Goal: Information Seeking & Learning: Learn about a topic

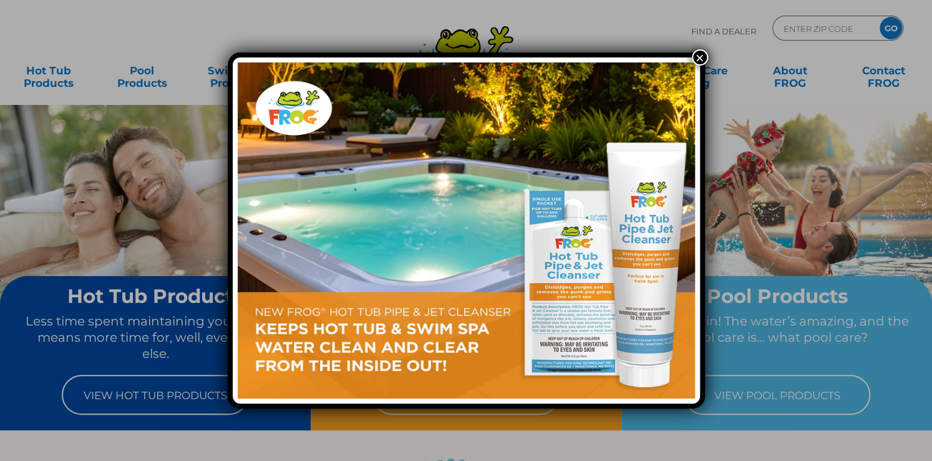
click at [701, 58] on button "×" at bounding box center [700, 57] width 16 height 16
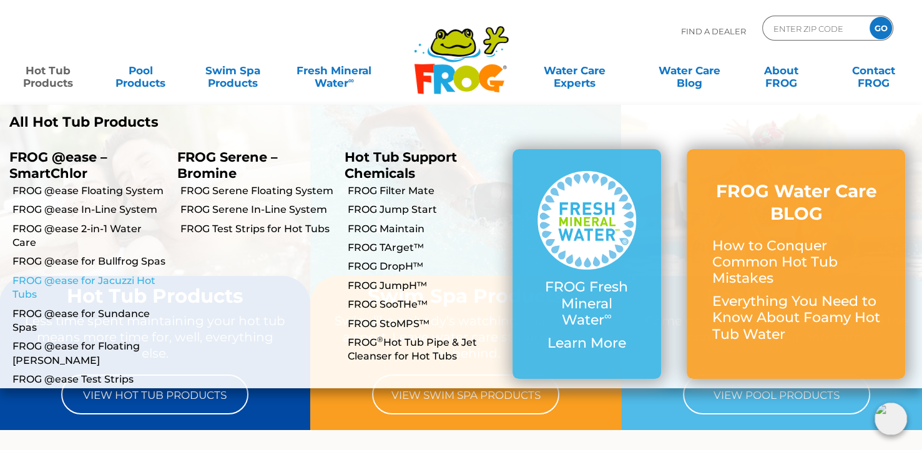
click at [84, 274] on link "FROG @ease for Jacuzzi Hot Tubs" at bounding box center [89, 288] width 155 height 28
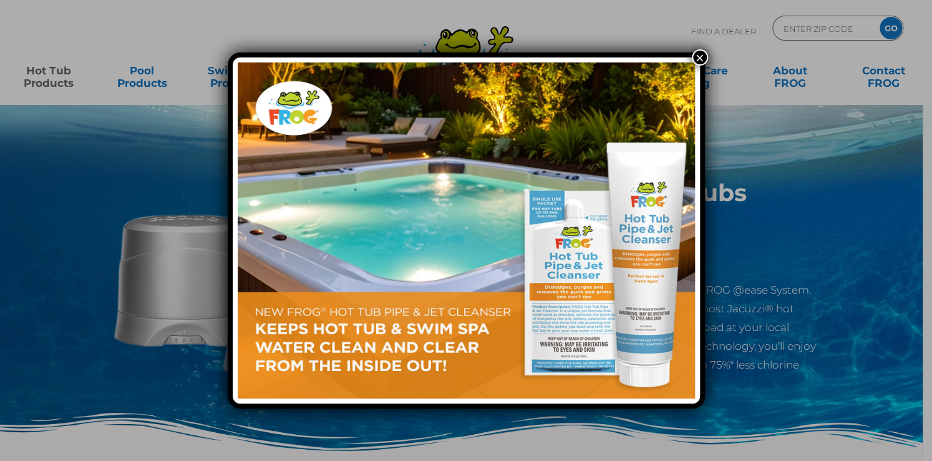
click at [701, 59] on button "×" at bounding box center [700, 57] width 16 height 16
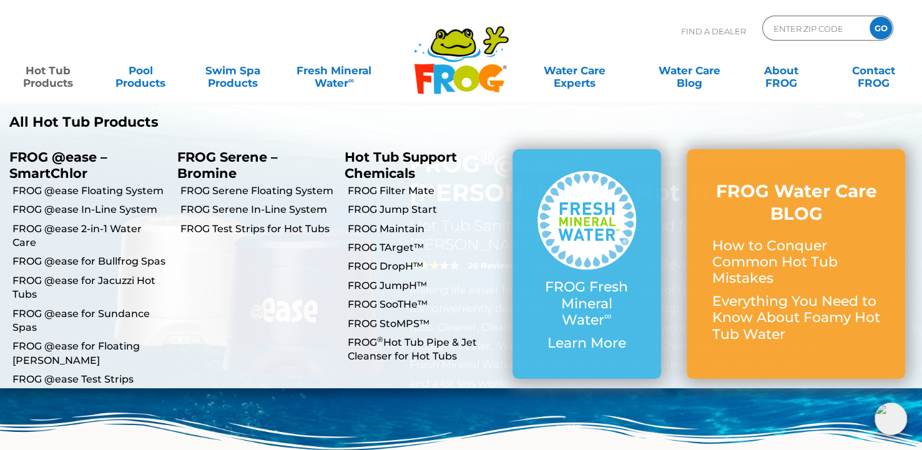
click at [45, 79] on link "Hot Tub Products" at bounding box center [48, 70] width 72 height 25
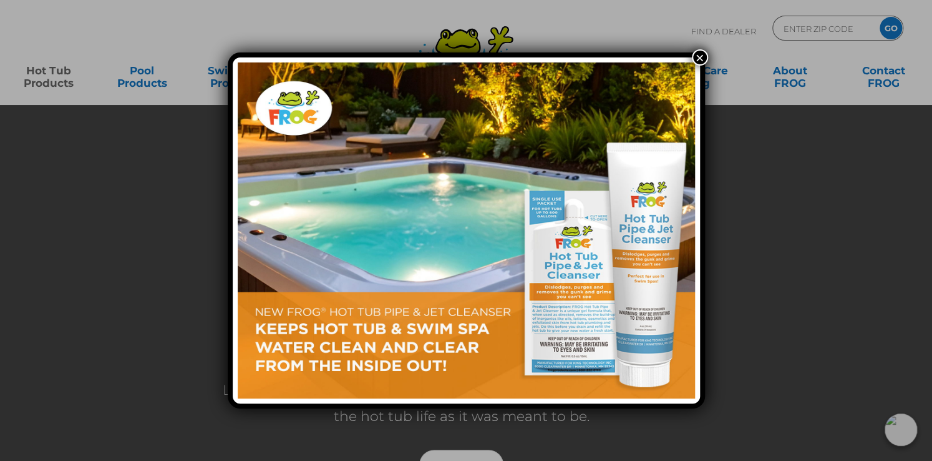
click at [699, 57] on button "×" at bounding box center [700, 57] width 16 height 16
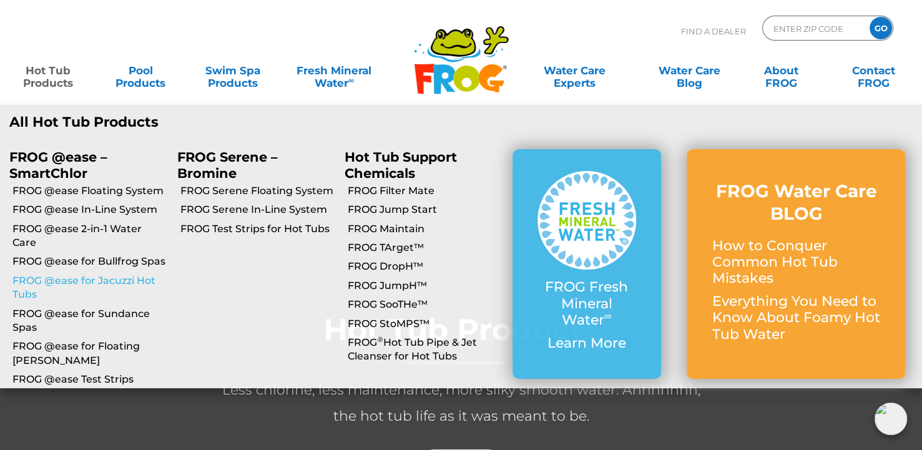
click at [66, 274] on link "FROG @ease for Jacuzzi Hot Tubs" at bounding box center [89, 288] width 155 height 28
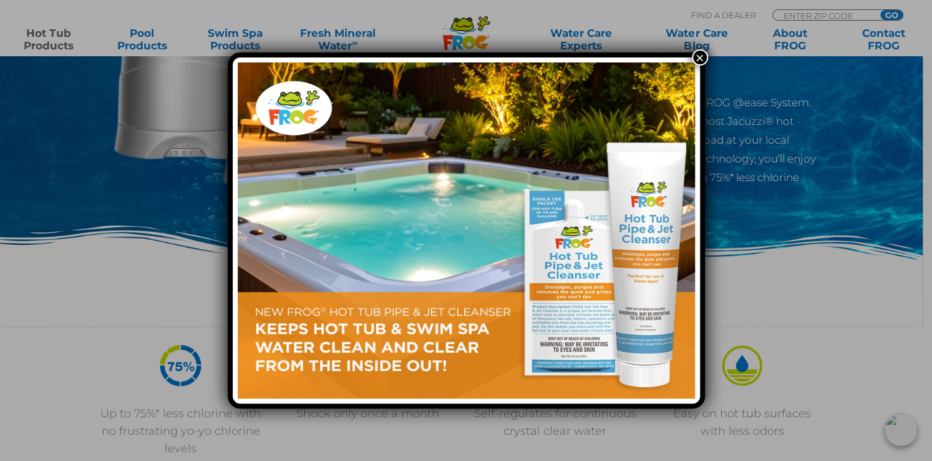
click at [700, 58] on button "×" at bounding box center [700, 57] width 16 height 16
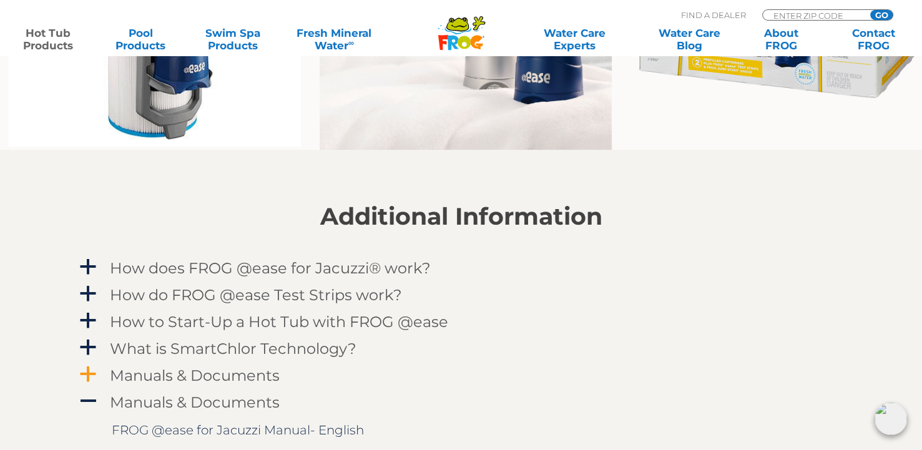
scroll to position [1186, 0]
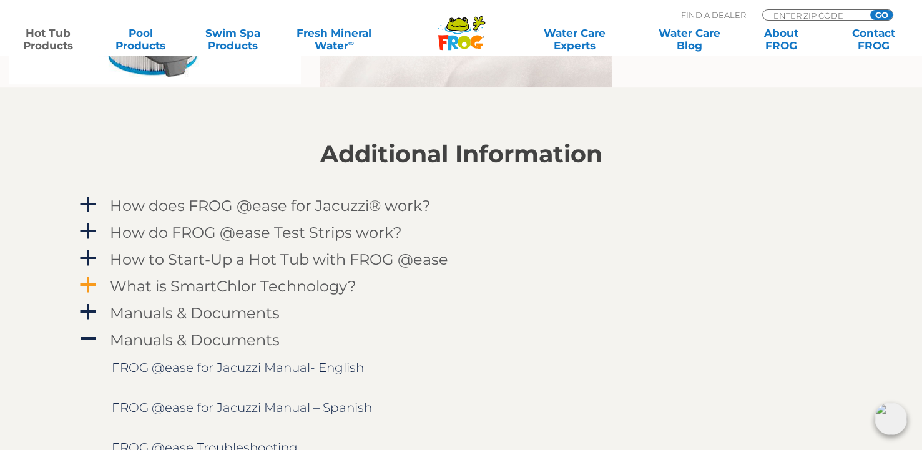
click at [203, 280] on h4 "What is SmartChlor Technology?" at bounding box center [233, 286] width 246 height 17
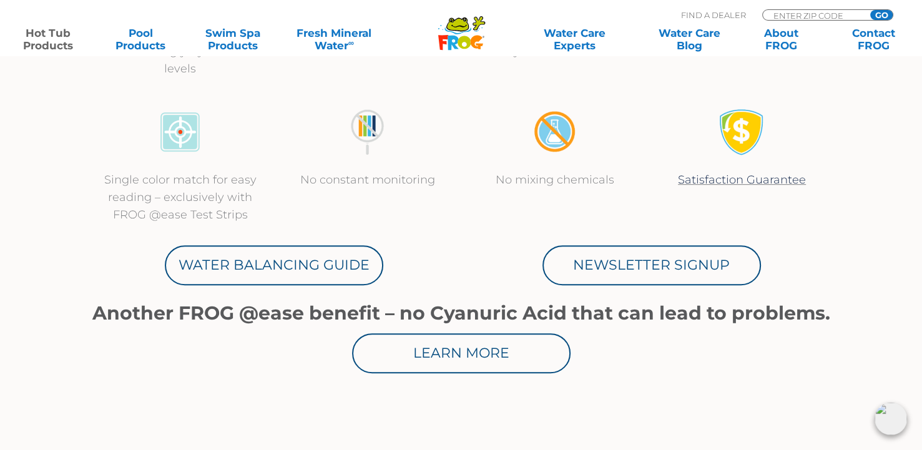
scroll to position [562, 0]
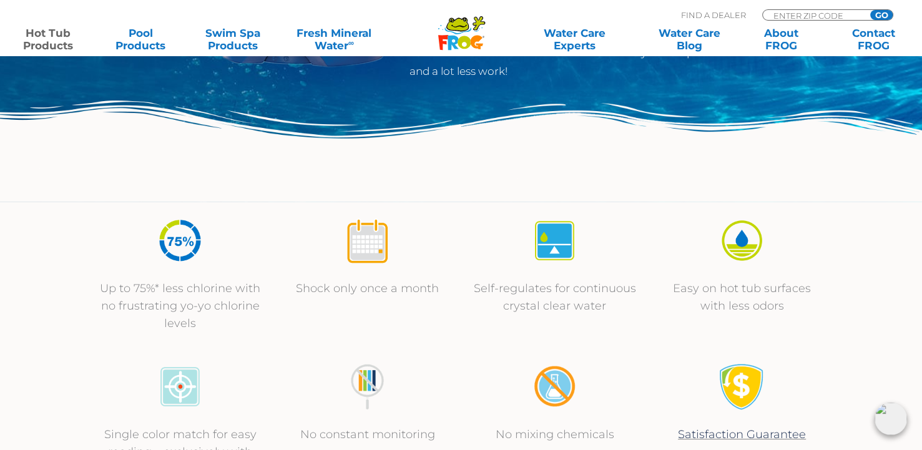
scroll to position [0, 0]
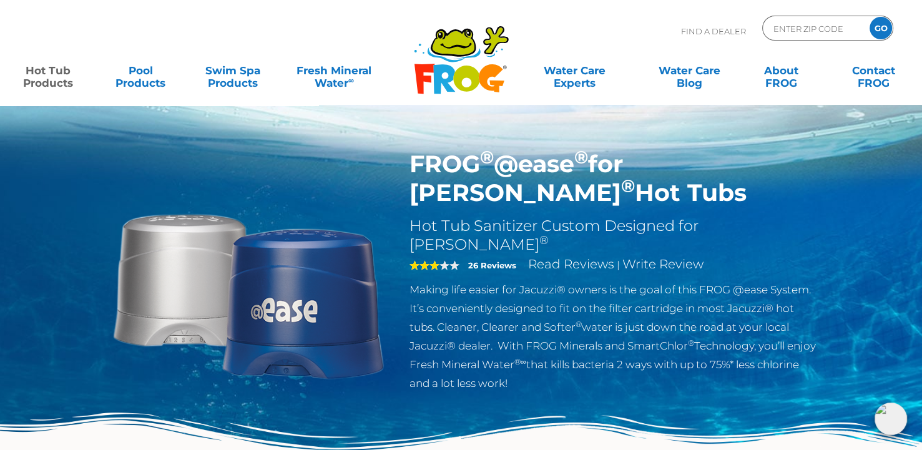
click at [419, 379] on div "FROG ® @ease ® for Jacuzzi ® Hot Tubs Hot Tub Sanitizer Custom Designed for Jac…" at bounding box center [613, 274] width 426 height 249
